Goal: Information Seeking & Learning: Learn about a topic

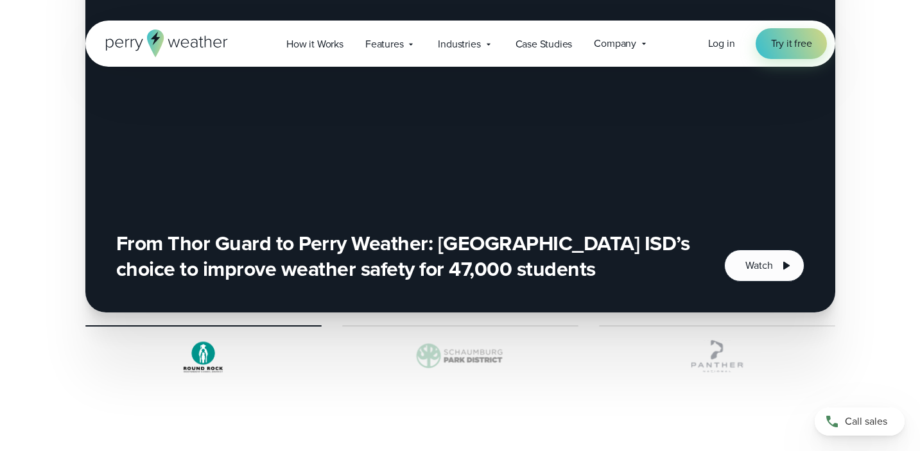
scroll to position [2903, 0]
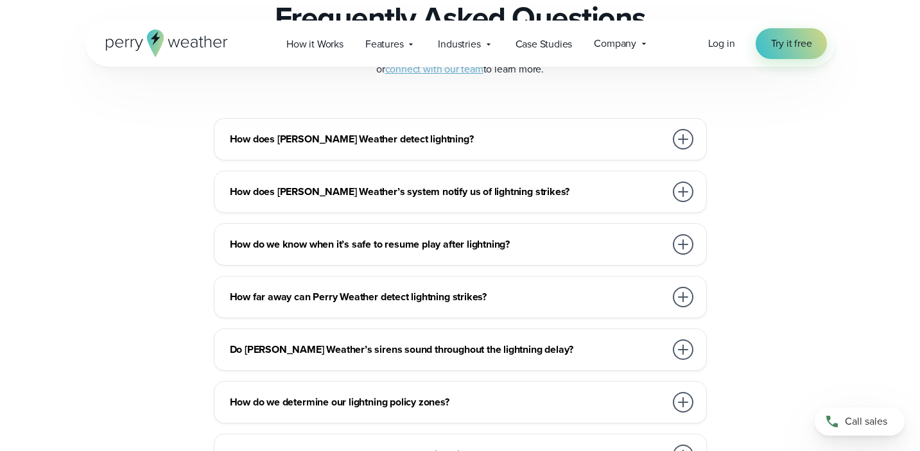
click at [396, 145] on h3 "How does Perry Weather detect lightning?" at bounding box center [447, 139] width 435 height 15
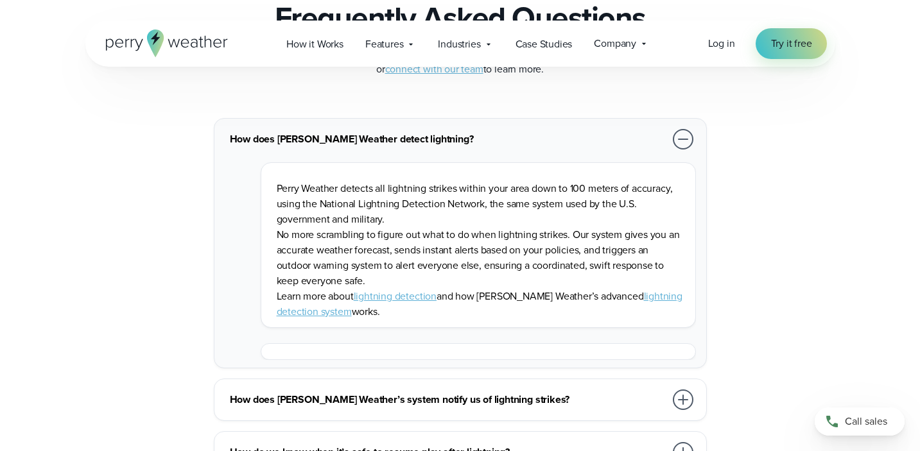
scroll to position [0, 0]
click at [396, 145] on h3 "How does Perry Weather detect lightning?" at bounding box center [447, 139] width 435 height 15
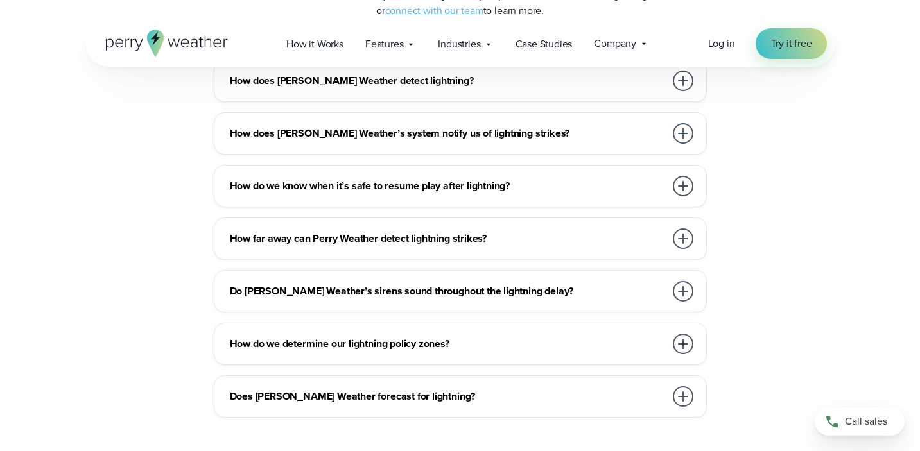
scroll to position [2964, 0]
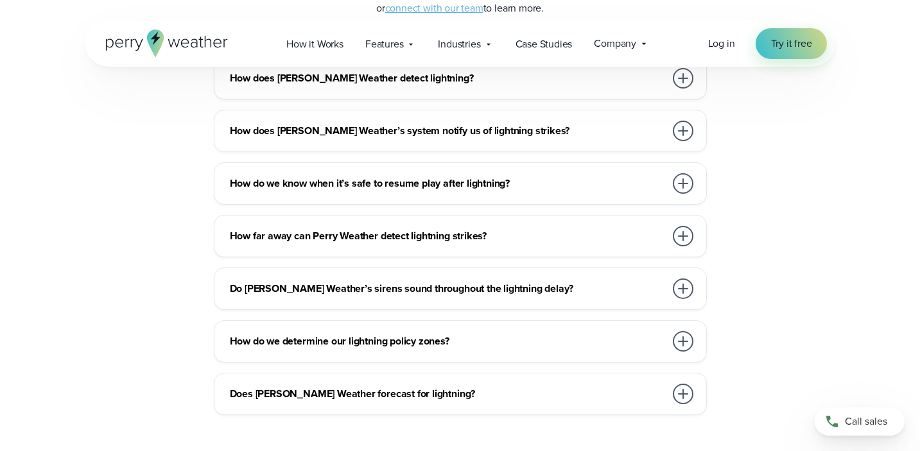
click at [390, 134] on h3 "How does Perry Weather’s system notify us of lightning strikes?" at bounding box center [447, 130] width 435 height 15
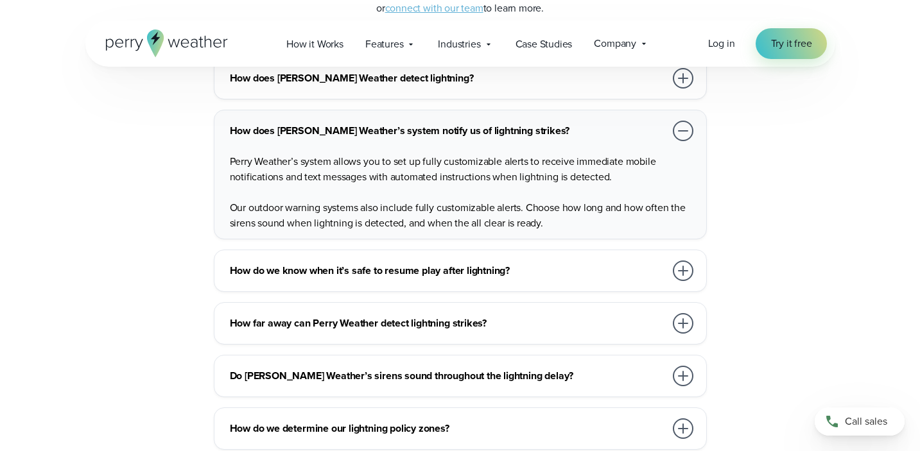
click at [390, 134] on h3 "How does Perry Weather’s system notify us of lightning strikes?" at bounding box center [447, 130] width 435 height 15
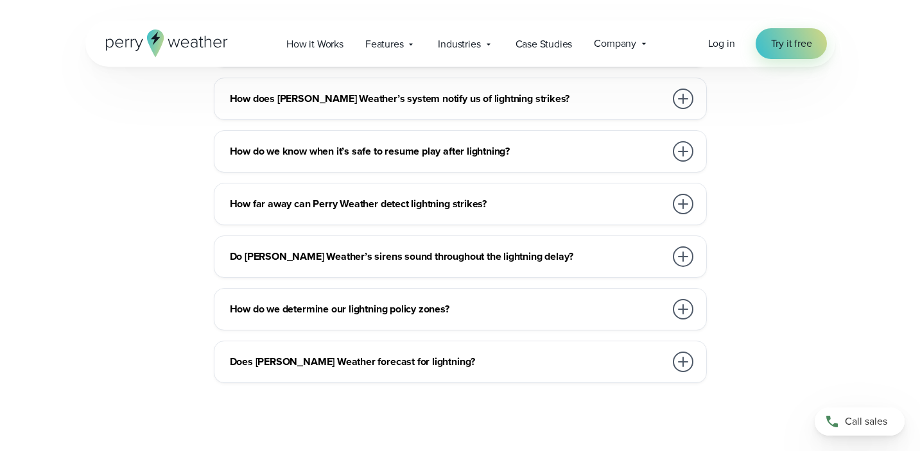
scroll to position [3000, 0]
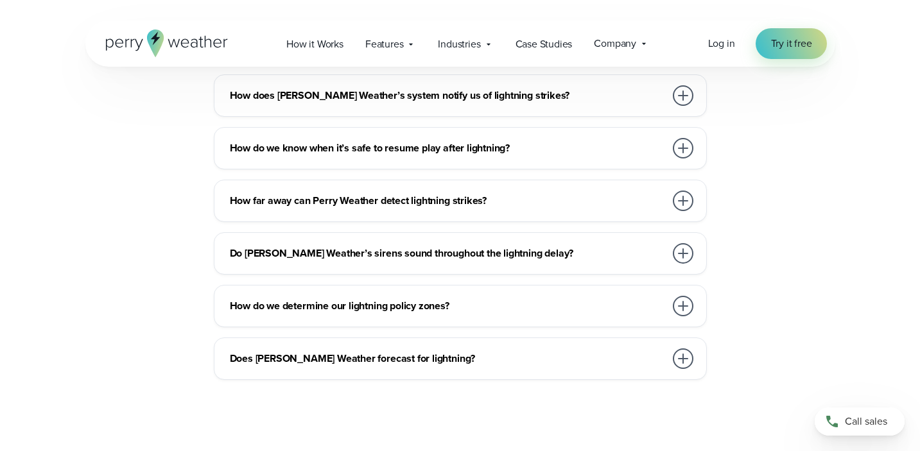
click at [403, 175] on div "How does Perry Weather detect lightning? Perry Weather detects all lightning st…" at bounding box center [460, 201] width 750 height 358
click at [403, 202] on h3 "How far away can Perry Weather detect lightning strikes?" at bounding box center [447, 200] width 435 height 15
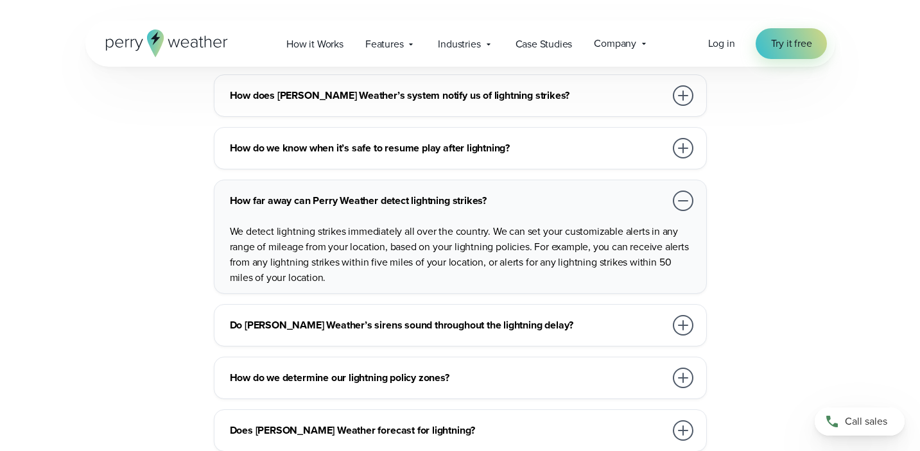
click at [403, 202] on h3 "How far away can Perry Weather detect lightning strikes?" at bounding box center [447, 200] width 435 height 15
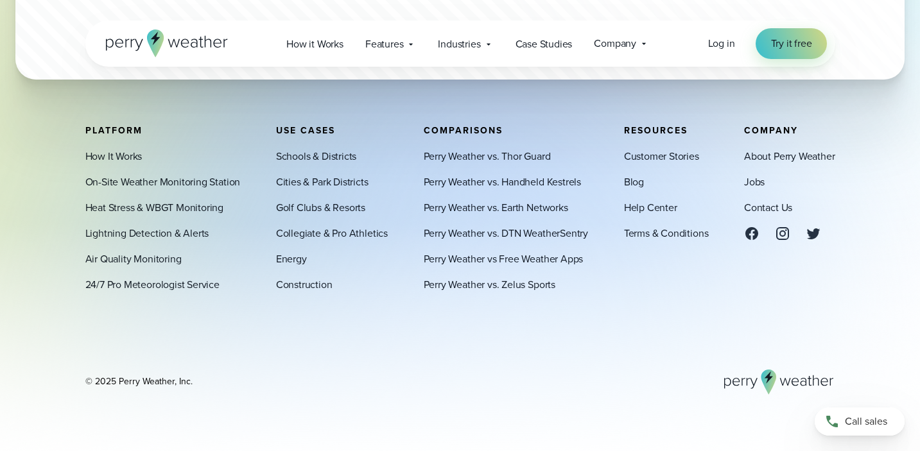
scroll to position [4119, 0]
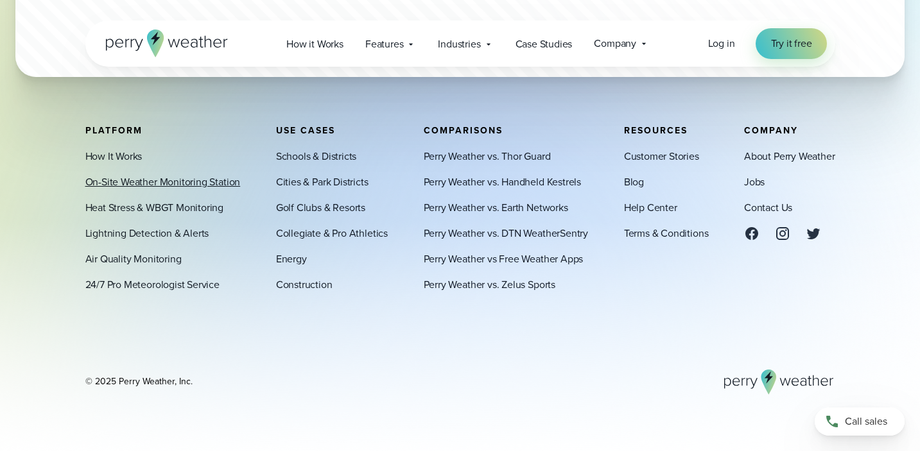
click at [199, 180] on link "On-Site Weather Monitoring Station" at bounding box center [162, 181] width 155 height 15
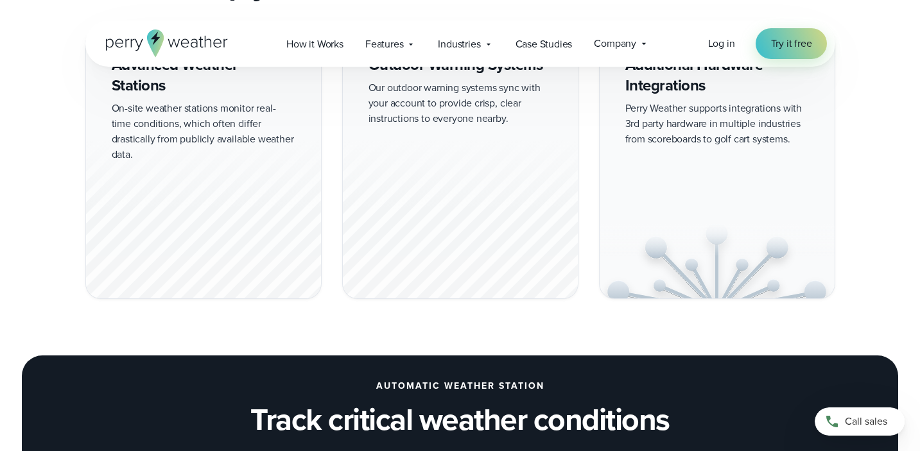
scroll to position [1213, 0]
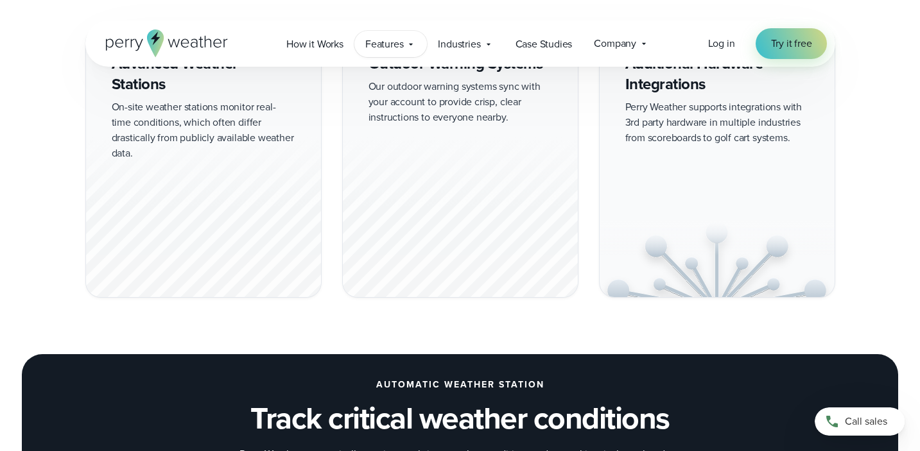
click at [411, 44] on icon at bounding box center [412, 44] width 4 height 2
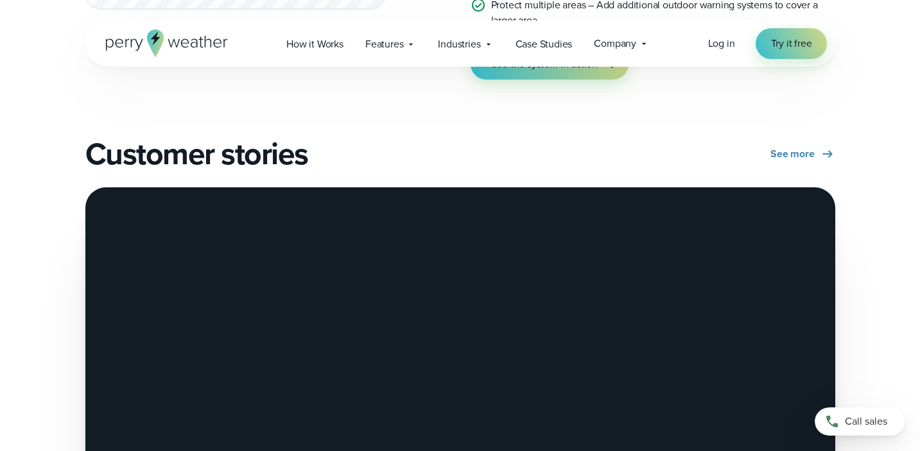
scroll to position [2243, 0]
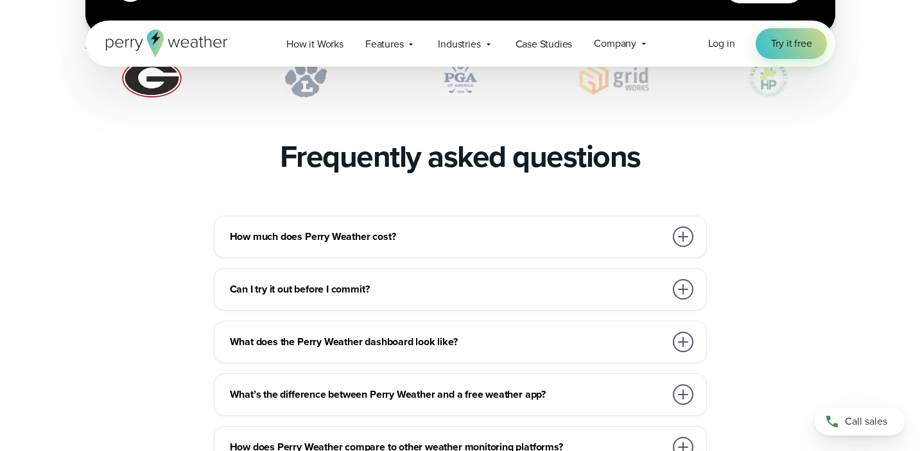
scroll to position [2736, 0]
click at [383, 229] on h3 "How much does Perry Weather cost?" at bounding box center [447, 236] width 435 height 15
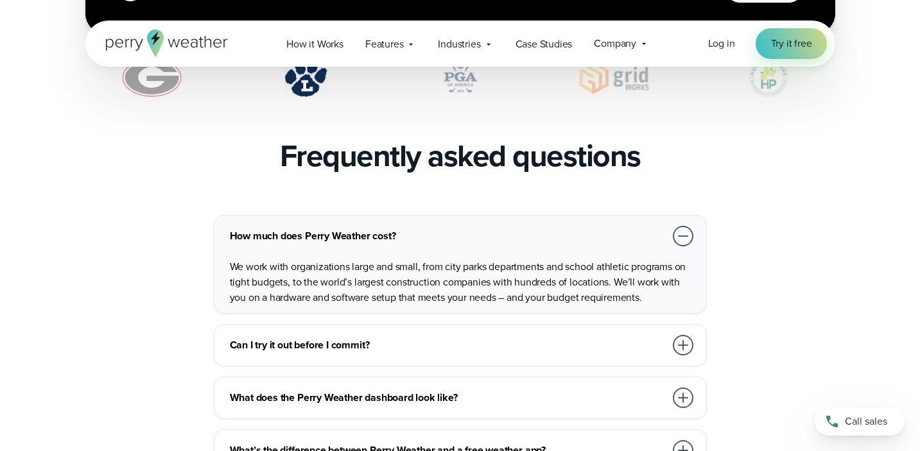
click at [383, 229] on h3 "How much does Perry Weather cost?" at bounding box center [447, 236] width 435 height 15
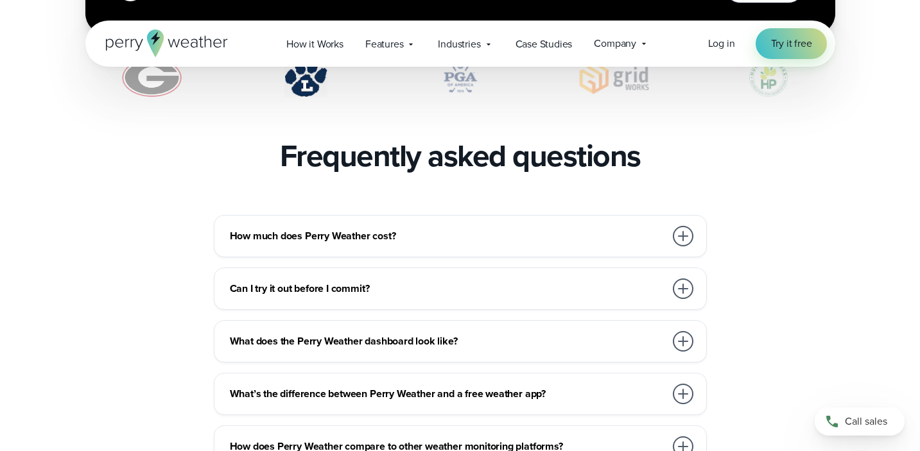
click at [378, 281] on h3 "Can I try it out before I commit?" at bounding box center [447, 288] width 435 height 15
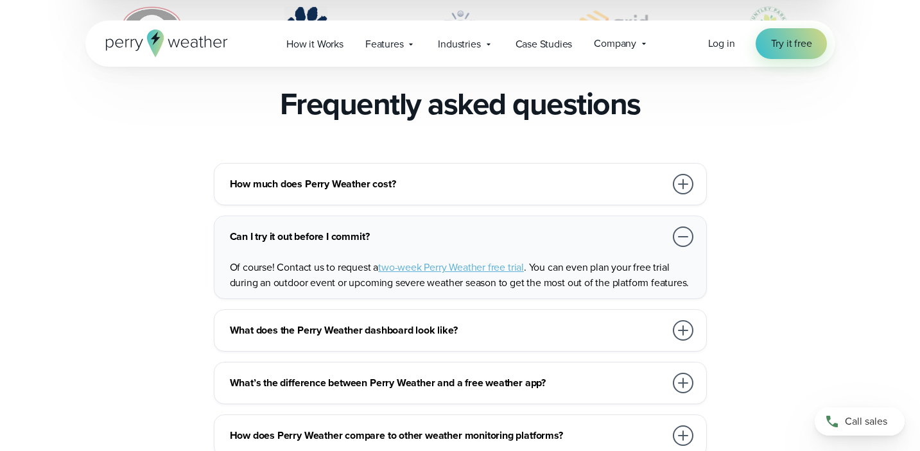
scroll to position [2790, 0]
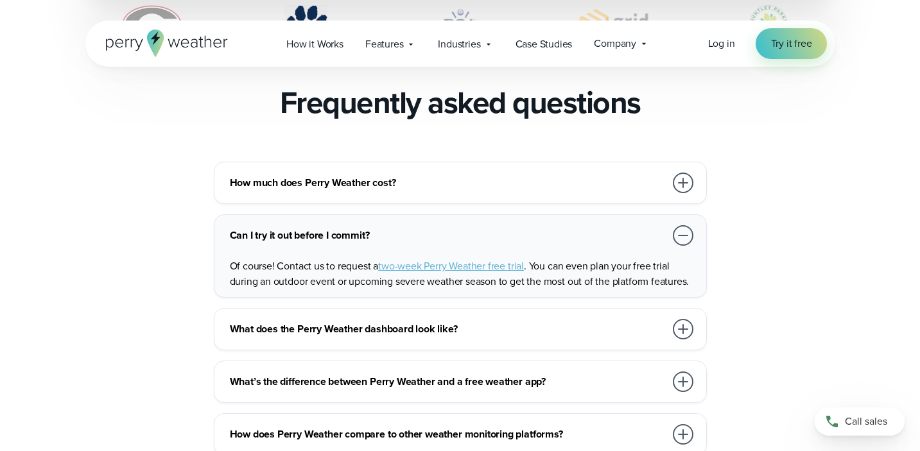
click at [428, 259] on span "two-week Perry Weather free trial" at bounding box center [451, 266] width 146 height 15
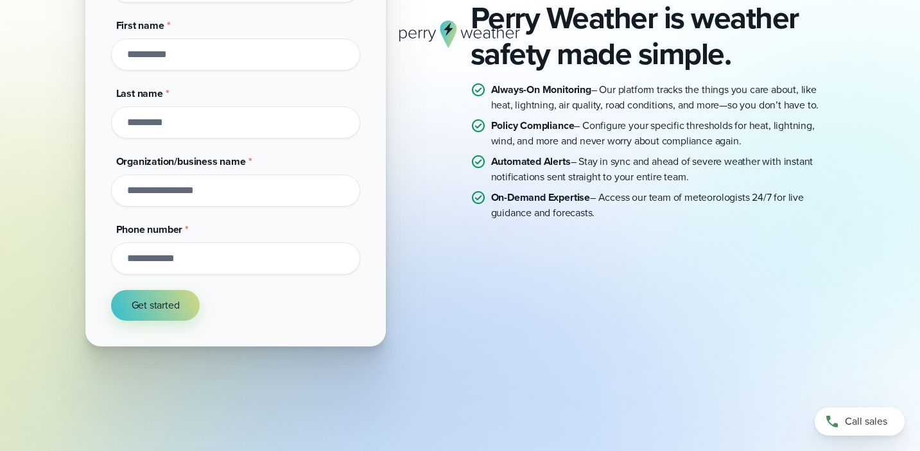
scroll to position [260, 0]
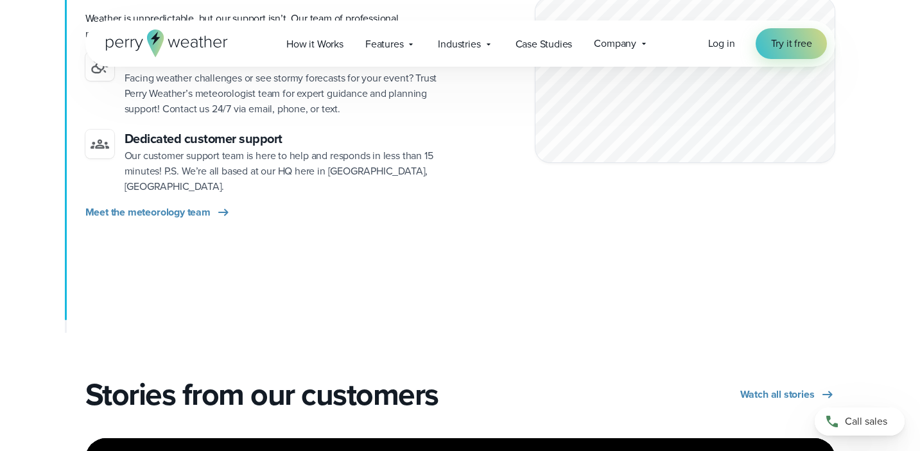
scroll to position [1920, 0]
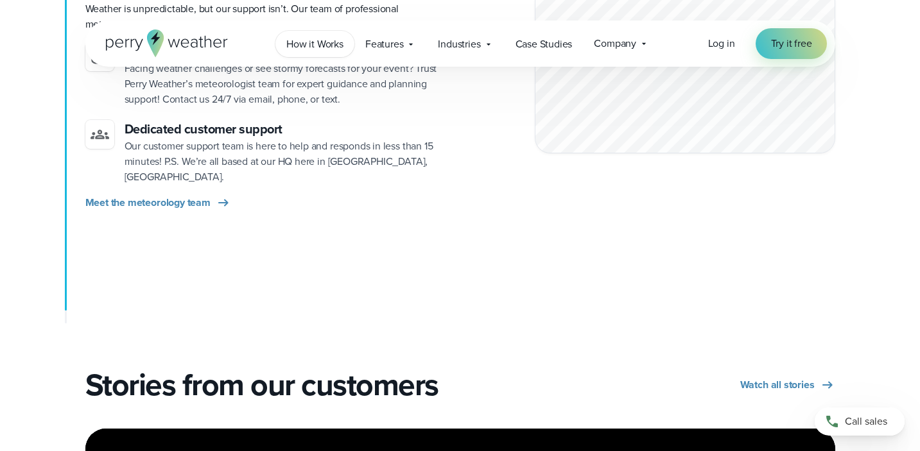
click at [331, 41] on span "How it Works" at bounding box center [314, 44] width 57 height 15
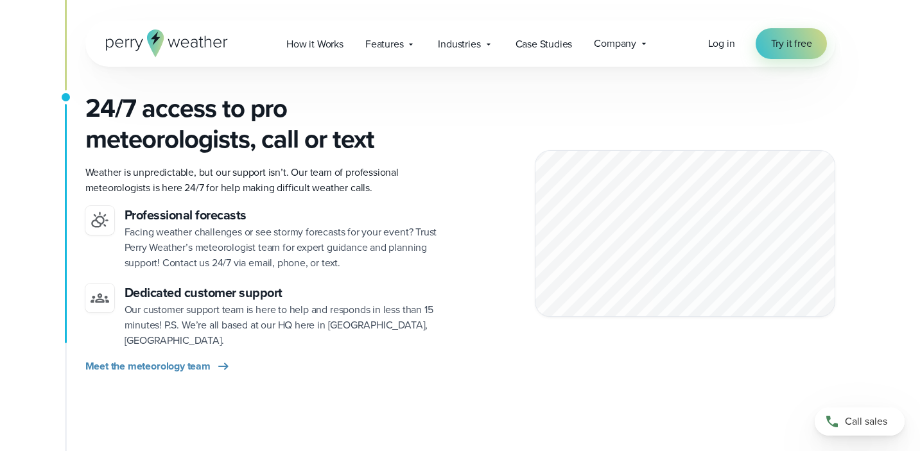
scroll to position [1834, 0]
